Goal: Transaction & Acquisition: Purchase product/service

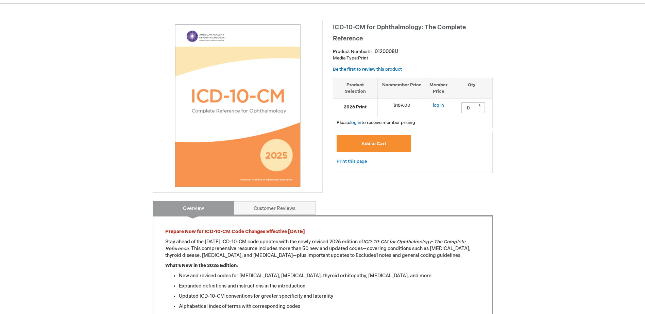
scroll to position [68, 0]
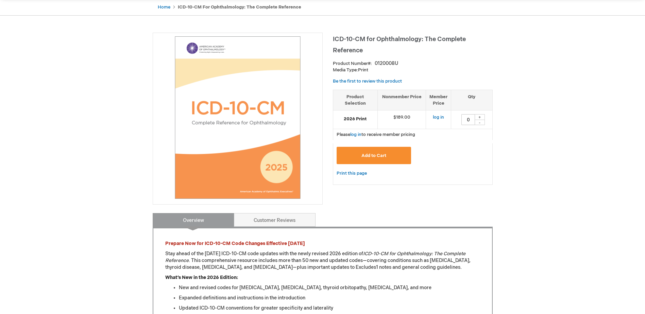
click at [370, 153] on button "Add to Cart" at bounding box center [374, 155] width 75 height 17
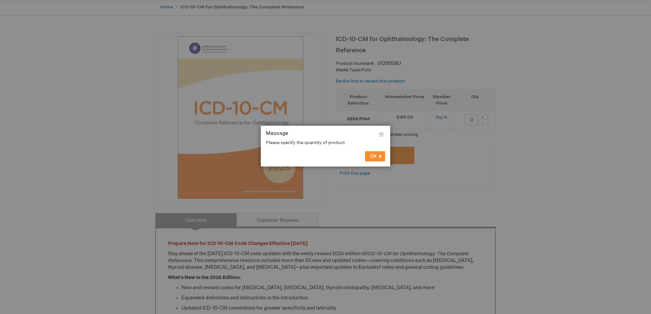
click at [371, 154] on span "Ok" at bounding box center [373, 156] width 6 height 6
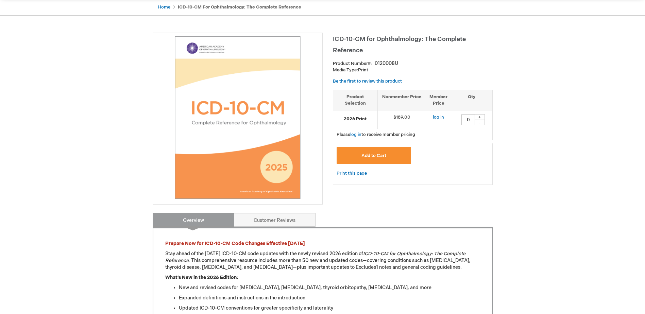
click at [479, 118] on div "+" at bounding box center [480, 117] width 10 height 6
type input "1"
click at [385, 157] on span "Add to Cart" at bounding box center [374, 155] width 25 height 5
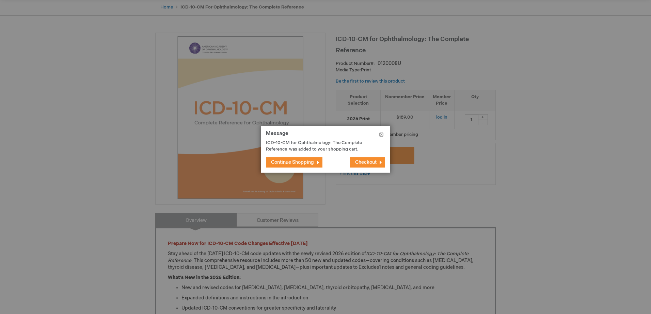
click at [291, 162] on span "Continue Shopping" at bounding box center [292, 163] width 43 height 6
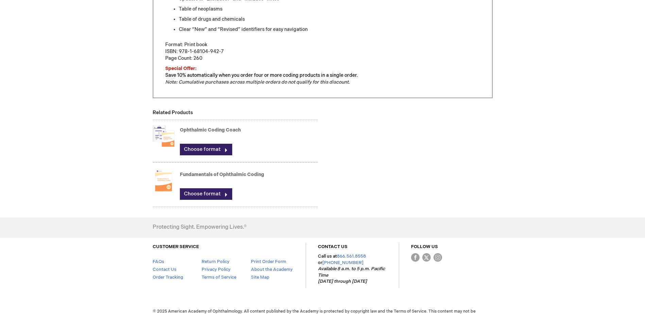
scroll to position [419, 0]
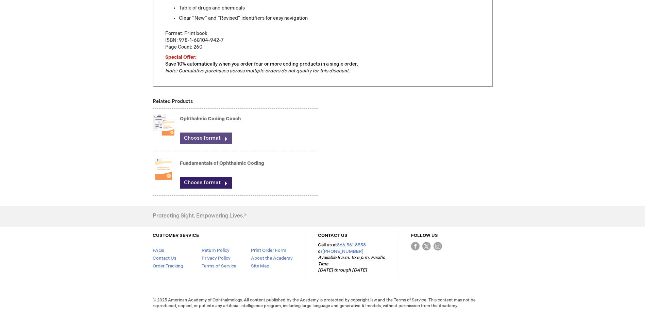
click at [214, 137] on link "Choose format" at bounding box center [206, 139] width 52 height 12
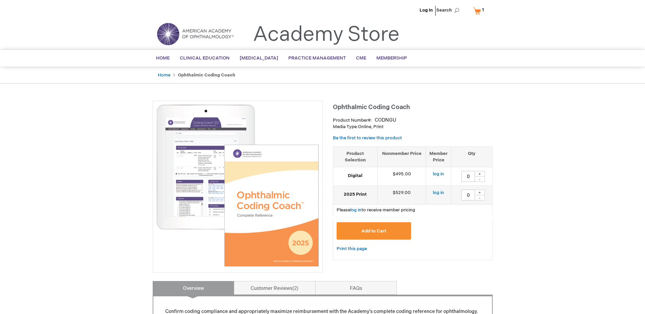
drag, startPoint x: 161, startPoint y: 74, endPoint x: 181, endPoint y: 79, distance: 20.3
click at [161, 74] on link "Home" at bounding box center [164, 74] width 13 height 5
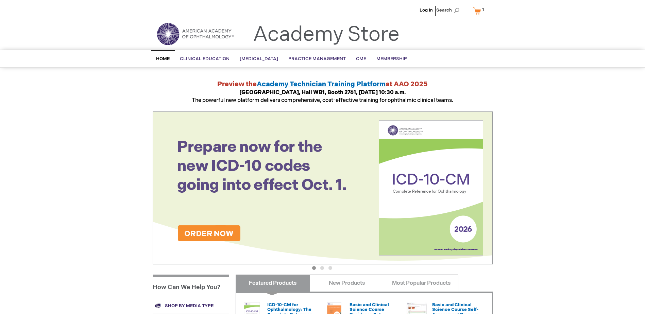
click at [322, 268] on button "2" at bounding box center [322, 268] width 4 height 4
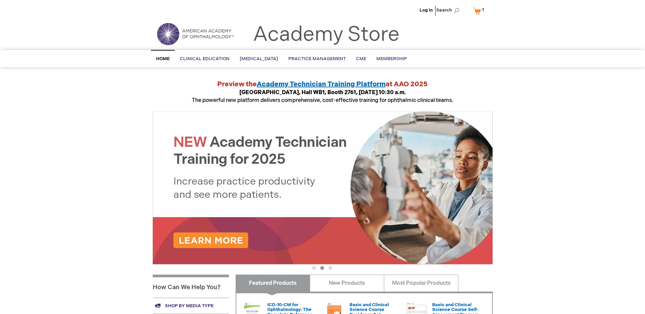
click at [329, 267] on button "3" at bounding box center [331, 268] width 4 height 4
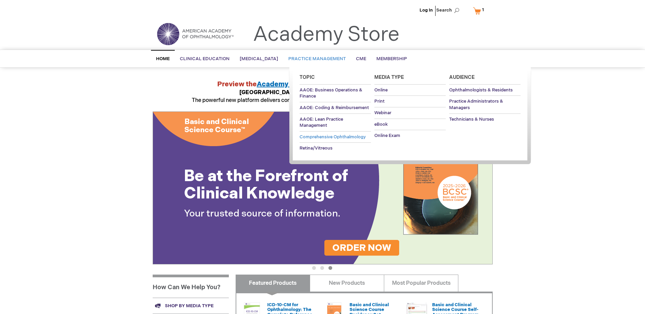
click at [330, 137] on span "Comprehensive Ophthalmology" at bounding box center [333, 136] width 66 height 5
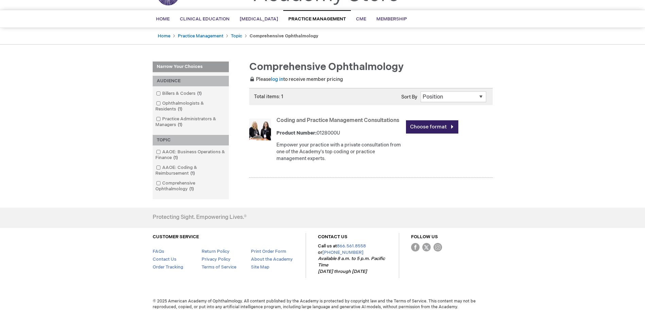
scroll to position [41, 0]
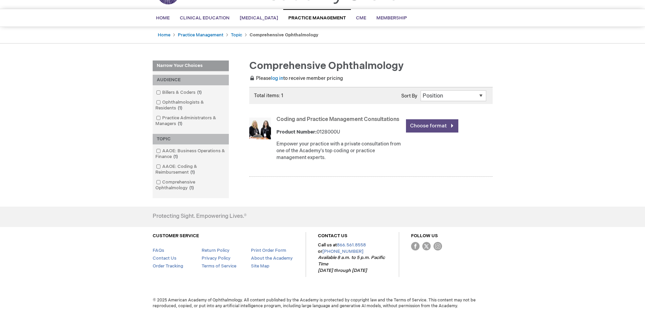
click at [452, 125] on link "Choose format" at bounding box center [432, 125] width 52 height 13
click at [162, 93] on span at bounding box center [162, 92] width 0 height 5
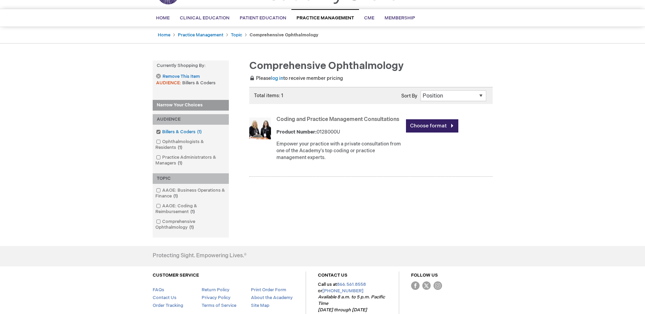
click at [188, 130] on link "Billers & Coders 1 item" at bounding box center [179, 132] width 50 height 6
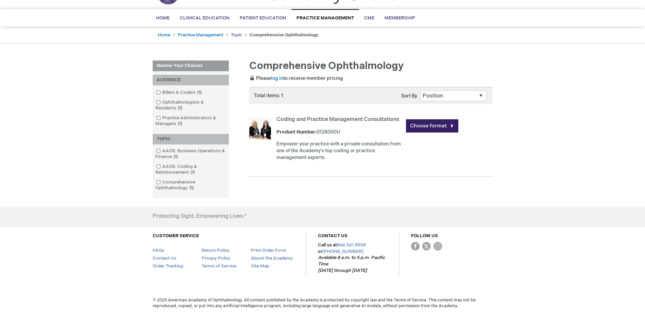
click at [238, 35] on link "Topic" at bounding box center [236, 34] width 11 height 5
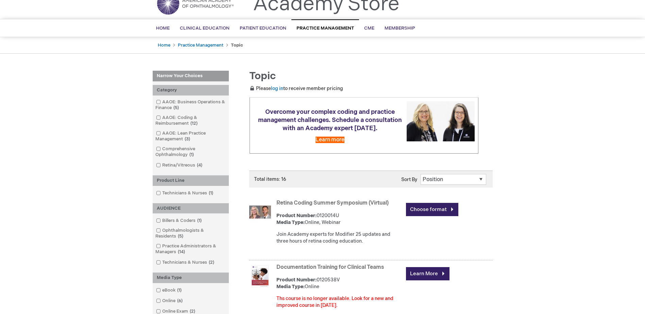
scroll to position [68, 0]
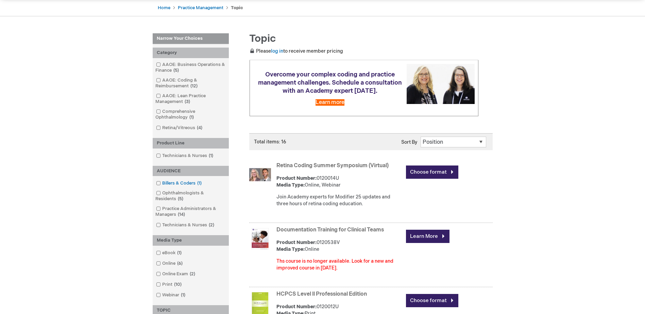
click at [162, 183] on span at bounding box center [162, 183] width 0 height 5
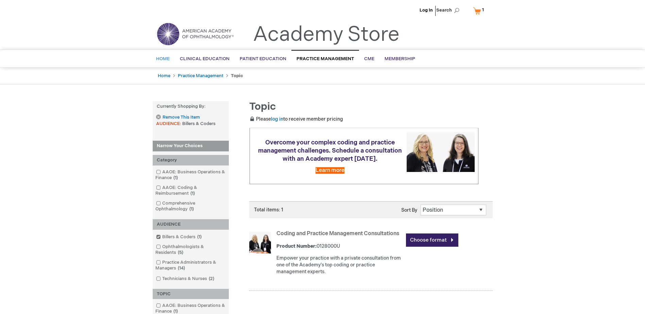
click at [163, 58] on span "Home" at bounding box center [163, 58] width 14 height 5
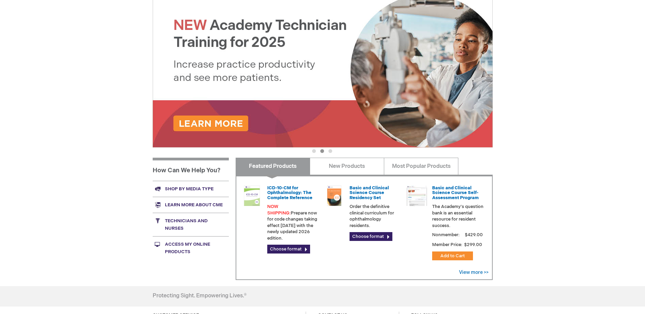
scroll to position [129, 0]
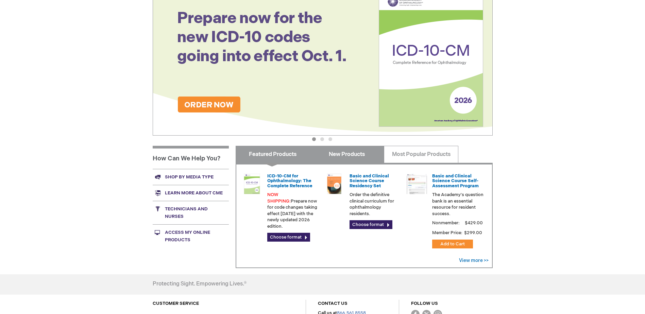
click at [352, 154] on link "New Products" at bounding box center [347, 154] width 75 height 17
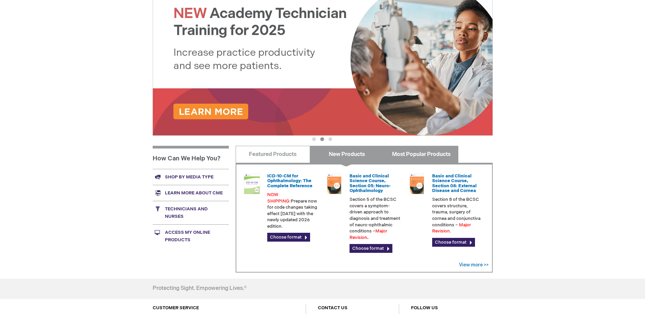
click at [405, 157] on link "Most Popular Products" at bounding box center [421, 154] width 75 height 17
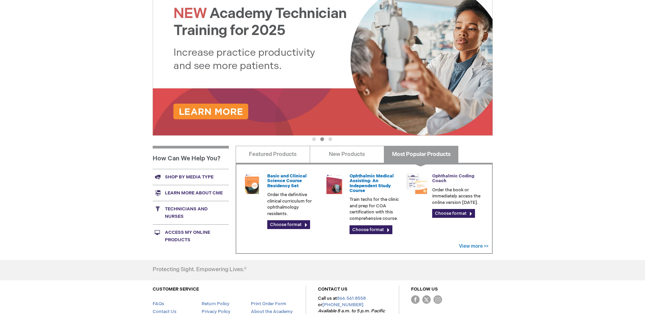
click at [440, 178] on link "Ophthalmic Coding Coach" at bounding box center [453, 179] width 42 height 10
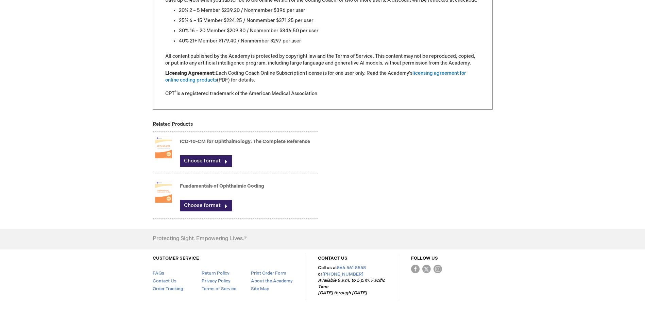
scroll to position [680, 0]
click at [195, 185] on link "Fundamentals of Ophthalmic Coding" at bounding box center [222, 186] width 84 height 6
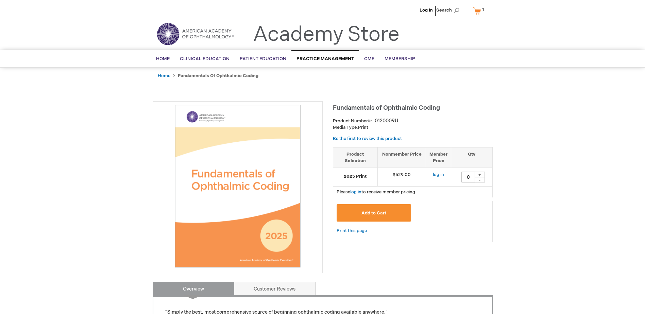
click at [222, 203] on img at bounding box center [238, 186] width 163 height 163
click at [253, 285] on link "Customer Reviews" at bounding box center [275, 289] width 82 height 14
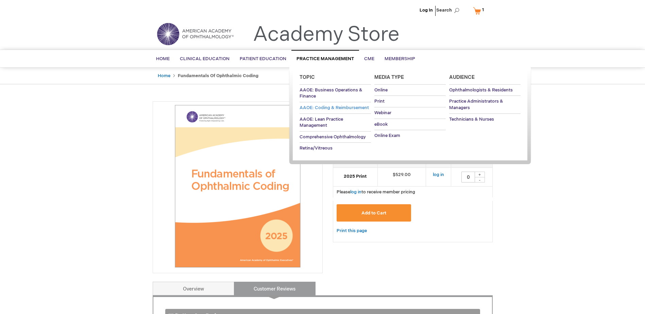
click at [342, 106] on span "AAOE: Coding & Reimbursement" at bounding box center [334, 107] width 69 height 5
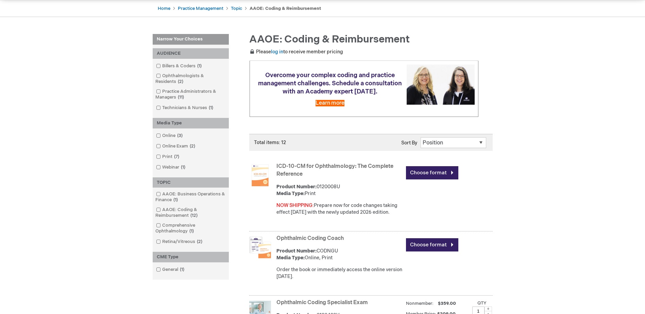
scroll to position [55, 0]
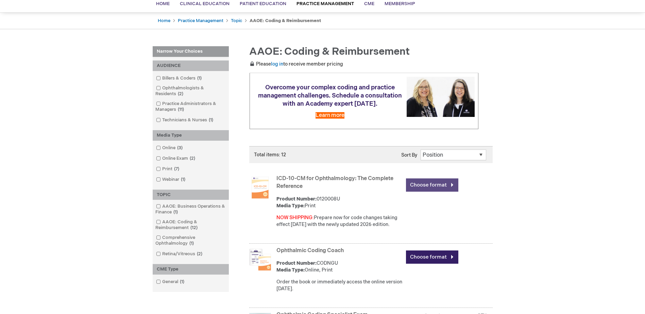
click at [425, 184] on link "Choose format" at bounding box center [432, 185] width 52 height 13
